Goal: Information Seeking & Learning: Check status

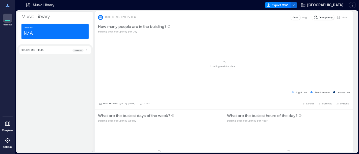
click at [22, 5] on icon at bounding box center [20, 5] width 5 height 5
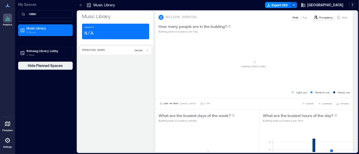
drag, startPoint x: 35, startPoint y: 50, endPoint x: 359, endPoint y: 84, distance: 325.9
click at [35, 50] on p "Rolvaag Library Lobby" at bounding box center [48, 51] width 42 height 4
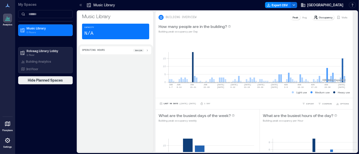
click at [6, 144] on div at bounding box center [7, 140] width 9 height 9
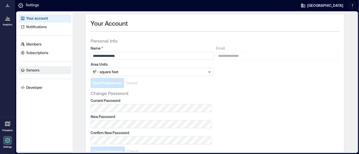
click at [43, 74] on link "Sensors" at bounding box center [45, 70] width 53 height 8
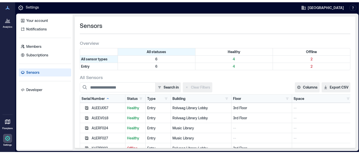
scroll to position [90, 0]
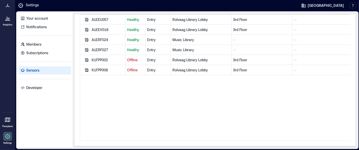
click at [95, 58] on div "K1FPP002" at bounding box center [108, 60] width 32 height 5
click at [134, 68] on p "Offline" at bounding box center [135, 70] width 17 height 5
click at [33, 5] on p "Settings" at bounding box center [32, 6] width 13 height 6
click at [9, 7] on icon at bounding box center [8, 6] width 6 height 6
click at [4, 22] on div at bounding box center [7, 18] width 9 height 9
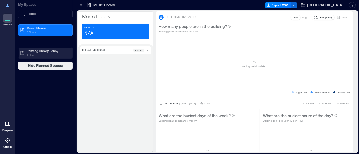
click at [35, 54] on p "1 Floor" at bounding box center [48, 55] width 42 height 4
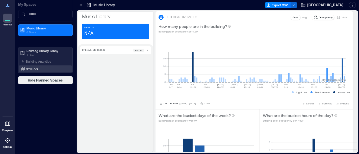
click at [37, 71] on div "3rd Floor" at bounding box center [44, 69] width 49 height 5
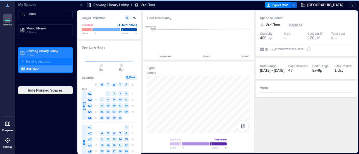
scroll to position [0, 2147]
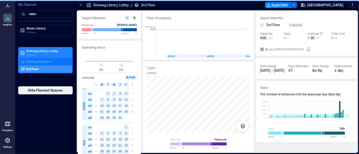
click at [37, 52] on p "Rolvaag Library Lobby" at bounding box center [48, 51] width 42 height 4
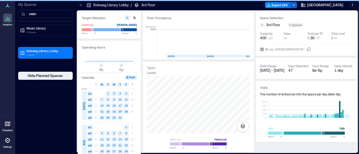
click at [6, 7] on icon at bounding box center [8, 6] width 4 height 4
click at [7, 19] on icon at bounding box center [7, 18] width 1 height 3
click at [39, 54] on p "1 Floor" at bounding box center [48, 55] width 42 height 4
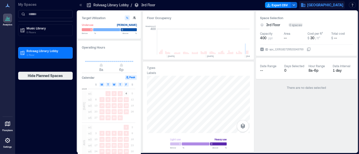
click at [330, 4] on span "[GEOGRAPHIC_DATA]" at bounding box center [325, 5] width 36 height 5
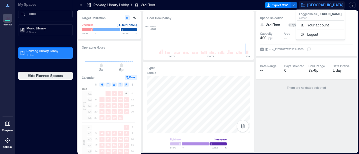
click at [34, 55] on p "1 Floor" at bounding box center [48, 55] width 42 height 4
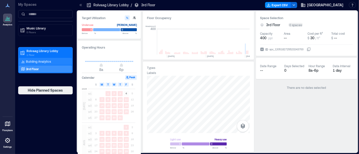
click at [35, 64] on div "Building Analytics" at bounding box center [36, 61] width 32 height 5
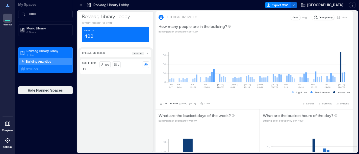
click at [81, 6] on icon at bounding box center [81, 5] width 1 height 2
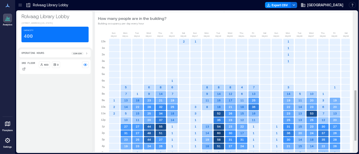
scroll to position [253, 0]
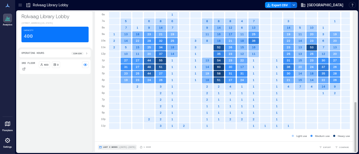
click at [110, 148] on span "Last 3 Weeks" at bounding box center [110, 148] width 15 height 0
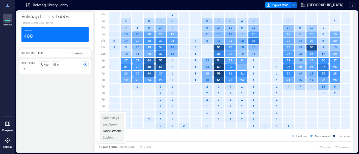
click at [114, 116] on span "Last 7 Days" at bounding box center [111, 118] width 16 height 4
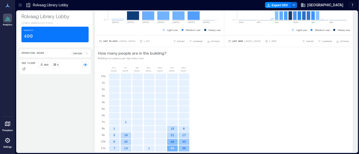
scroll to position [0, 0]
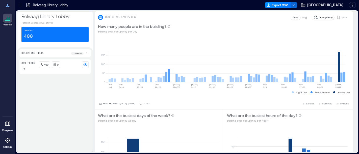
click at [342, 16] on p "Visits" at bounding box center [345, 17] width 6 height 4
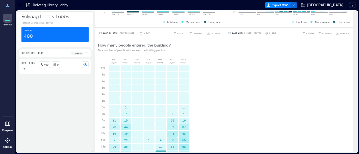
scroll to position [66, 0]
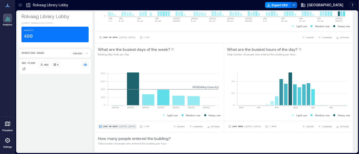
click at [106, 127] on span "Last 90 Days" at bounding box center [110, 127] width 15 height 0
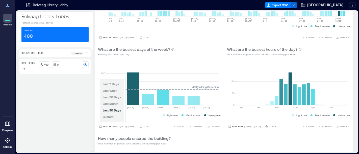
click at [110, 81] on div "Last 7 Days Last Week Last 30 Days Last Month Last 90 Days Custom" at bounding box center [112, 100] width 24 height 43
click at [110, 83] on span "Last 7 Days" at bounding box center [111, 85] width 16 height 4
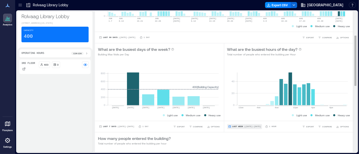
click at [237, 127] on span "Last Week" at bounding box center [237, 127] width 11 height 0
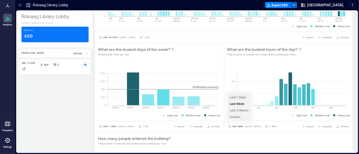
click at [239, 96] on span "Last 7 Days" at bounding box center [238, 98] width 16 height 4
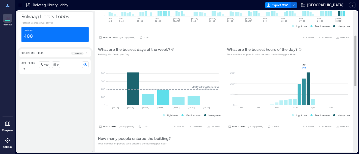
scroll to position [0, 0]
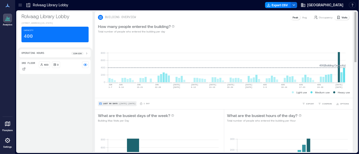
click at [111, 104] on span "Last 90 Days" at bounding box center [110, 104] width 15 height 0
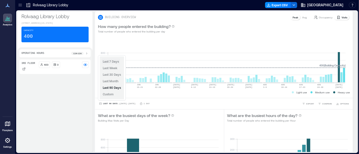
click at [116, 63] on span "Last 7 Days" at bounding box center [111, 62] width 16 height 4
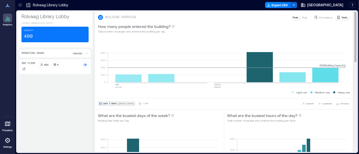
click at [110, 104] on span "Last 7 Days" at bounding box center [109, 104] width 13 height 0
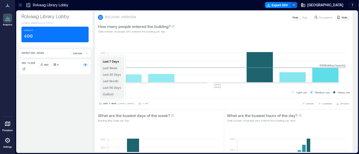
click at [109, 95] on span "Custom" at bounding box center [108, 95] width 11 height 4
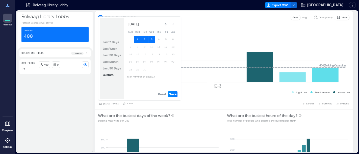
click at [165, 27] on button "Go to previous month" at bounding box center [165, 24] width 7 height 7
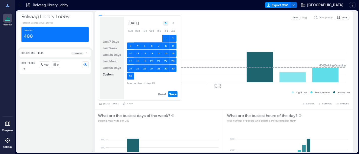
click at [165, 25] on icon "Go to previous month" at bounding box center [165, 23] width 3 height 3
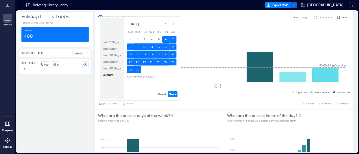
click at [165, 25] on icon "Go to previous month" at bounding box center [165, 24] width 3 height 3
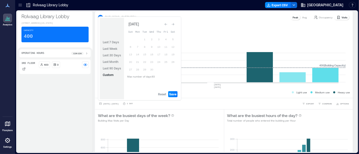
click at [165, 25] on icon "Go to previous month" at bounding box center [165, 24] width 3 height 3
click at [165, 25] on icon "Go to previous month" at bounding box center [165, 23] width 3 height 3
click at [165, 25] on icon "Go to previous month" at bounding box center [165, 24] width 3 height 3
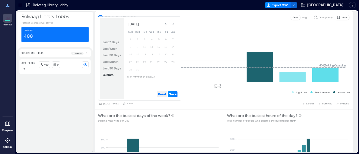
click at [161, 95] on span "Reset" at bounding box center [162, 94] width 8 height 4
click at [132, 39] on button "1" at bounding box center [130, 39] width 7 height 7
click at [144, 48] on button "10" at bounding box center [144, 46] width 7 height 7
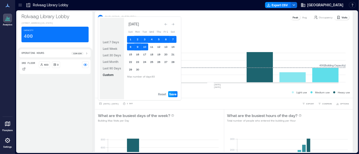
click at [174, 96] on span "Save" at bounding box center [172, 94] width 7 height 4
